Goal: Task Accomplishment & Management: Use online tool/utility

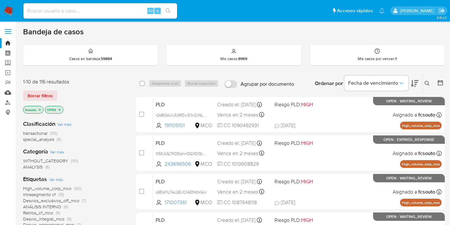
click at [6, 93] on link "Mulan" at bounding box center [38, 92] width 76 height 10
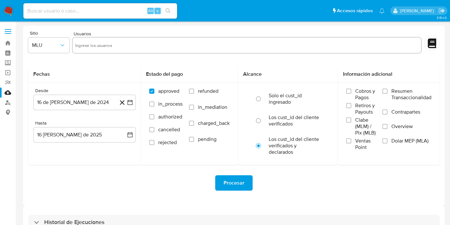
click at [103, 47] on input "text" at bounding box center [246, 45] width 343 height 10
paste input "264521476"
type input "264521476"
drag, startPoint x: 51, startPoint y: 42, endPoint x: 40, endPoint y: 42, distance: 11.5
click at [40, 42] on button "MLU" at bounding box center [48, 44] width 41 height 15
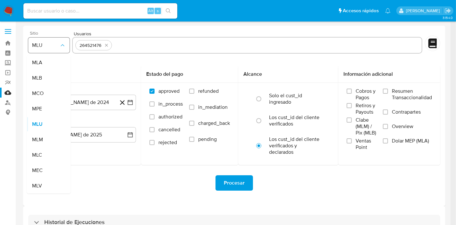
click at [40, 42] on span "MLU" at bounding box center [45, 45] width 27 height 6
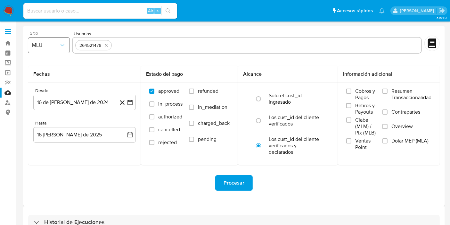
click at [49, 47] on span "MLU" at bounding box center [45, 45] width 27 height 6
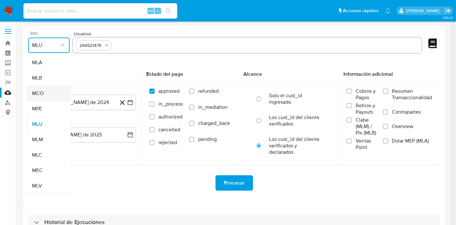
click at [50, 95] on div "MCO" at bounding box center [47, 93] width 30 height 15
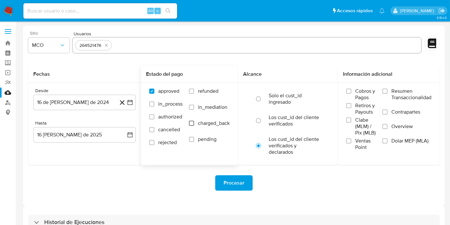
drag, startPoint x: 191, startPoint y: 94, endPoint x: 191, endPoint y: 123, distance: 29.8
click at [191, 123] on div "refunded in_mediation charged_back pending" at bounding box center [209, 120] width 41 height 64
click at [191, 123] on input "charged_back" at bounding box center [191, 122] width 5 height 5
checkbox input "true"
click at [192, 95] on label "refunded" at bounding box center [209, 96] width 41 height 16
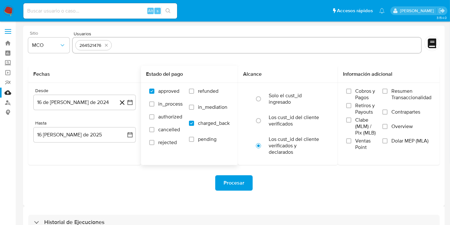
click at [192, 94] on input "refunded" at bounding box center [191, 90] width 5 height 5
checkbox input "true"
click at [386, 92] on input "Resumen Transaccionalidad" at bounding box center [385, 90] width 5 height 5
click at [386, 111] on input "Contrapartes" at bounding box center [385, 111] width 5 height 5
click at [385, 127] on input "Overview" at bounding box center [385, 126] width 5 height 5
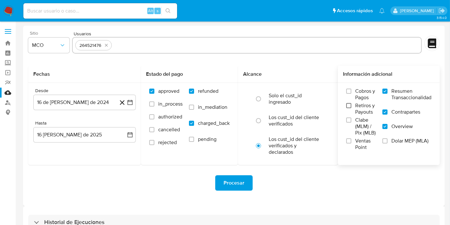
click at [350, 104] on input "Retiros y Payouts" at bounding box center [348, 105] width 5 height 5
click at [350, 90] on input "Cobros y Pagos" at bounding box center [348, 90] width 5 height 5
click at [232, 183] on span "Procesar" at bounding box center [234, 183] width 21 height 14
